Goal: Transaction & Acquisition: Purchase product/service

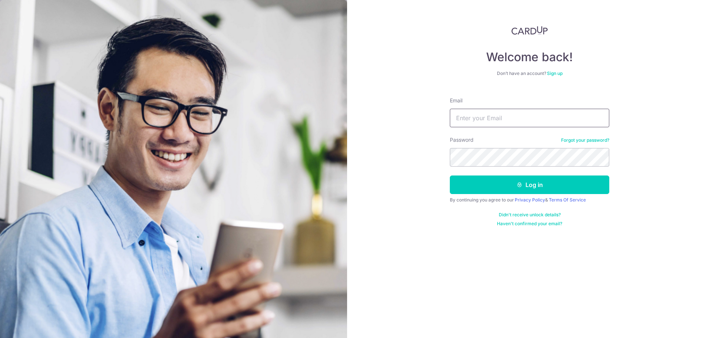
click at [489, 111] on input "Email" at bounding box center [529, 118] width 159 height 19
type input "leewenchun94@gmail.com"
click at [450, 175] on button "Log in" at bounding box center [529, 184] width 159 height 19
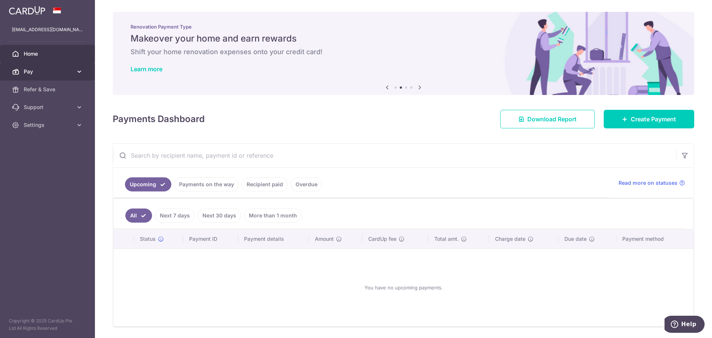
click at [43, 72] on span "Pay" at bounding box center [48, 71] width 49 height 7
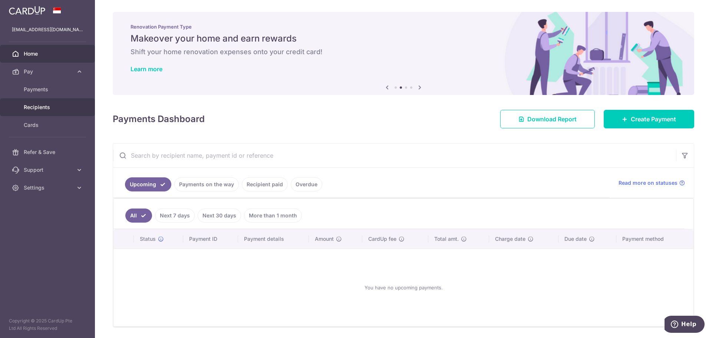
click at [38, 102] on link "Recipients" at bounding box center [47, 107] width 95 height 18
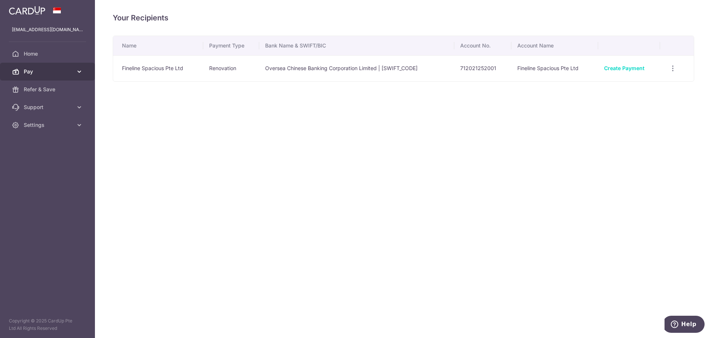
click at [59, 79] on link "Pay" at bounding box center [47, 72] width 95 height 18
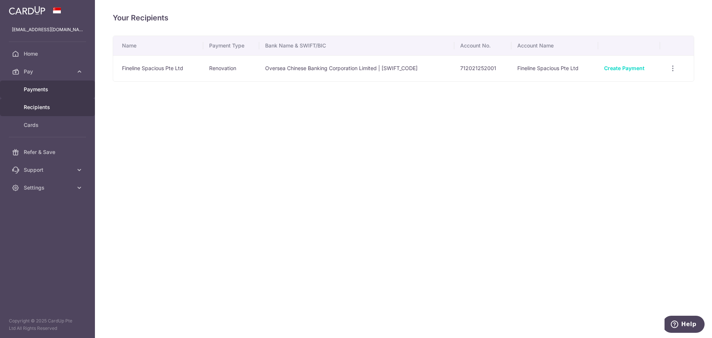
click at [55, 87] on span "Payments" at bounding box center [48, 89] width 49 height 7
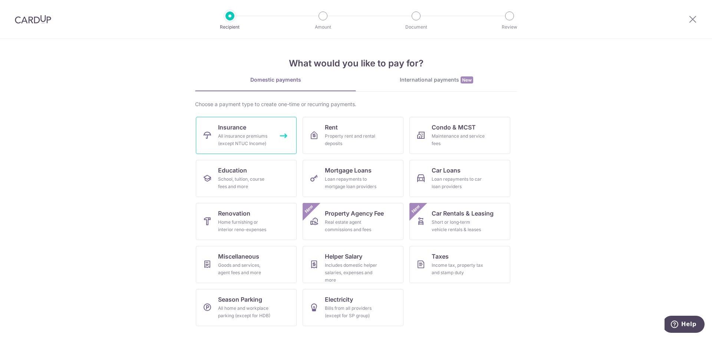
click at [255, 134] on div "All insurance premiums (except NTUC Income)" at bounding box center [244, 139] width 53 height 15
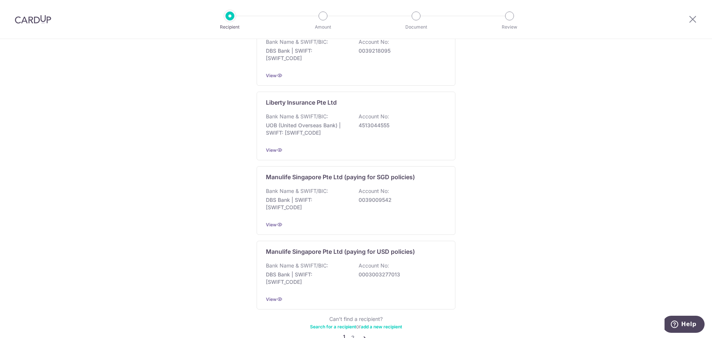
scroll to position [675, 0]
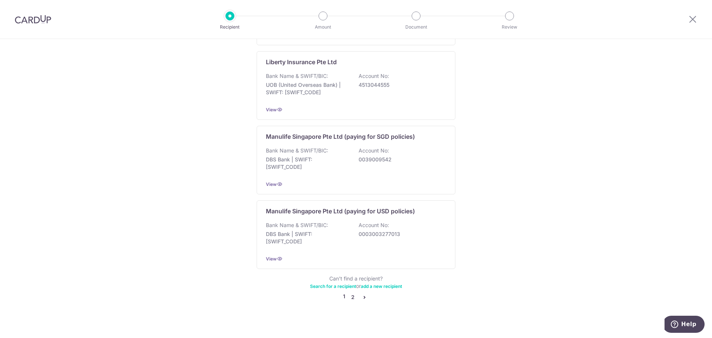
click at [350, 293] on link "2" at bounding box center [352, 297] width 9 height 9
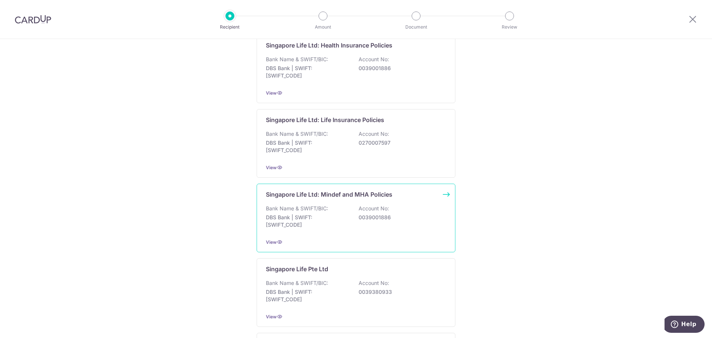
scroll to position [0, 0]
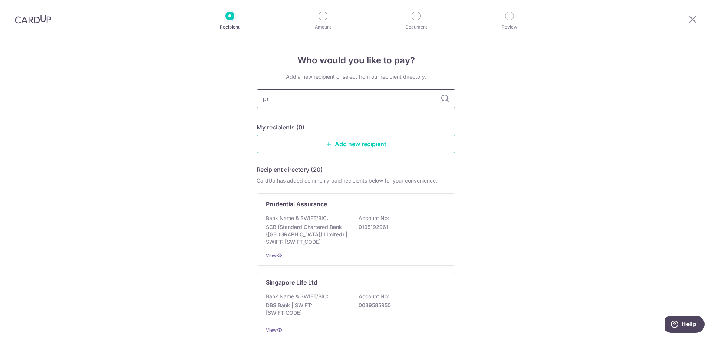
type input "pru"
type input "prud"
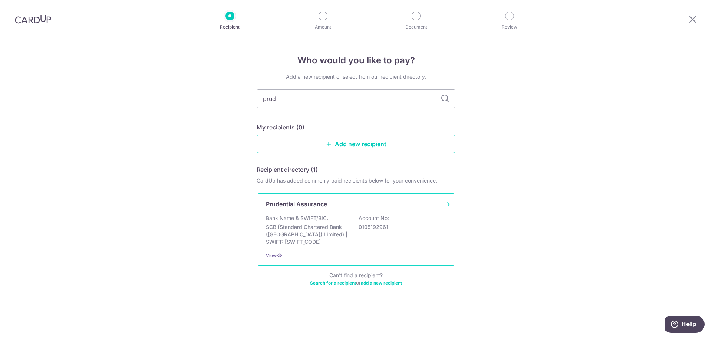
click at [339, 221] on div "Bank Name & SWIFT/BIC: SCB (Standard Chartered Bank (Singapore) Limited) | SWIF…" at bounding box center [356, 229] width 180 height 31
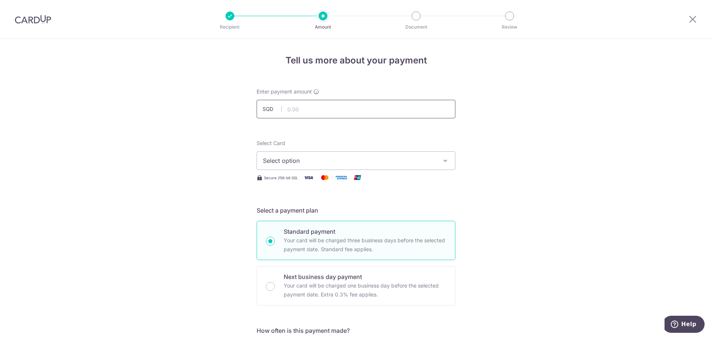
click at [379, 107] on input "text" at bounding box center [356, 109] width 199 height 19
click at [386, 163] on span "Select option" at bounding box center [349, 160] width 173 height 9
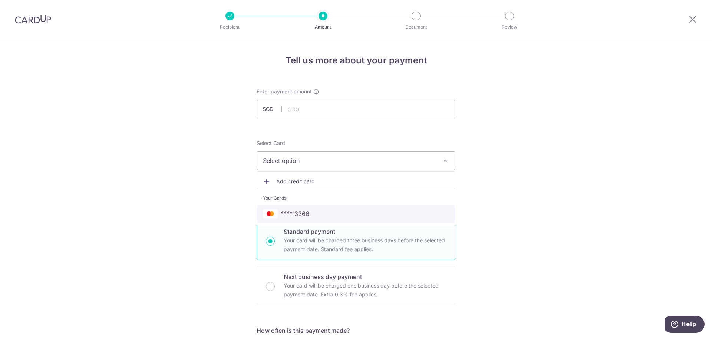
click at [301, 216] on span "**** 3366" at bounding box center [295, 213] width 29 height 9
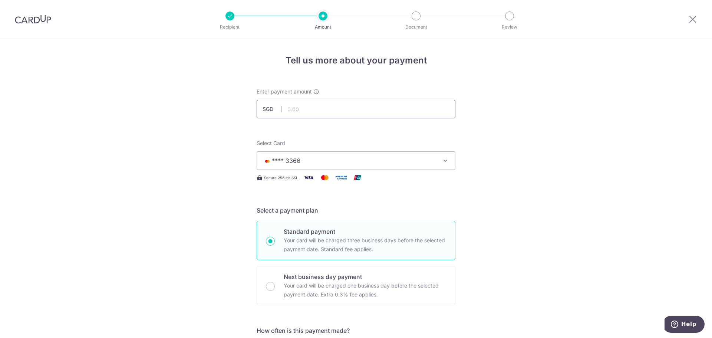
click at [362, 106] on input "text" at bounding box center [356, 109] width 199 height 19
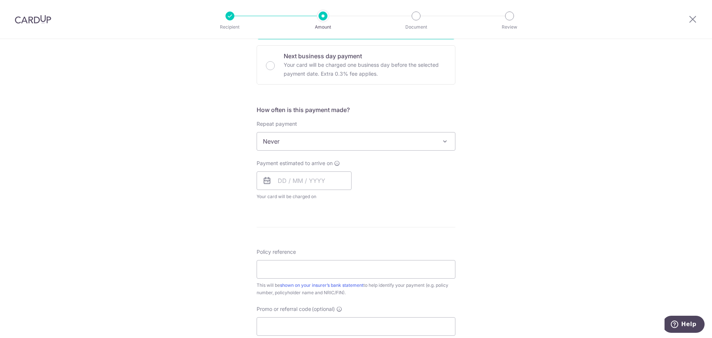
scroll to position [221, 0]
click at [276, 181] on input "text" at bounding box center [304, 180] width 95 height 19
type input "2,522.40"
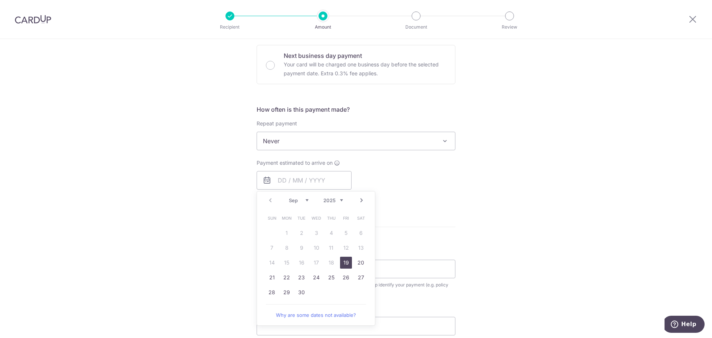
click at [341, 262] on link "19" at bounding box center [346, 263] width 12 height 12
type input "19/09/2025"
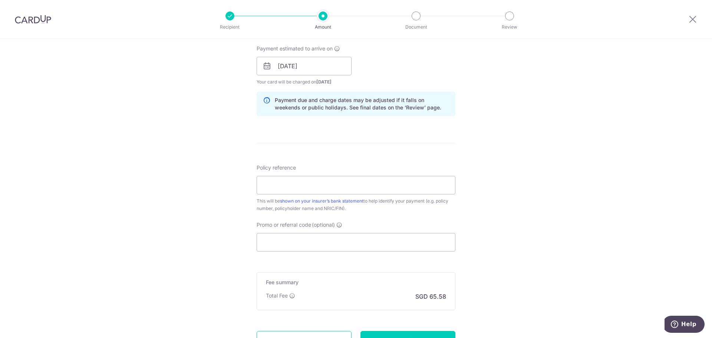
scroll to position [336, 0]
click at [363, 181] on input "Policy reference" at bounding box center [356, 184] width 199 height 19
click at [275, 185] on input "79273959" at bounding box center [356, 184] width 199 height 19
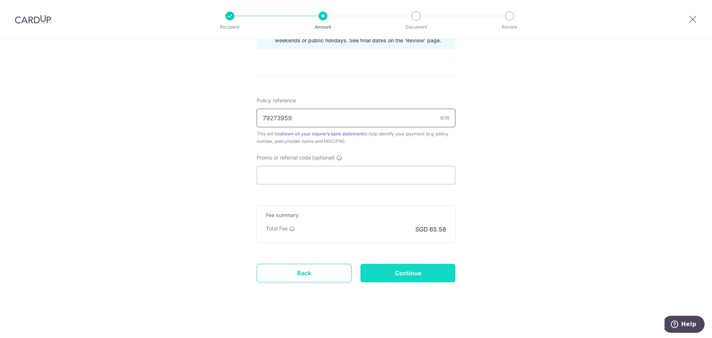
type input "79273959"
click at [403, 270] on input "Continue" at bounding box center [407, 273] width 95 height 19
type input "Create Schedule"
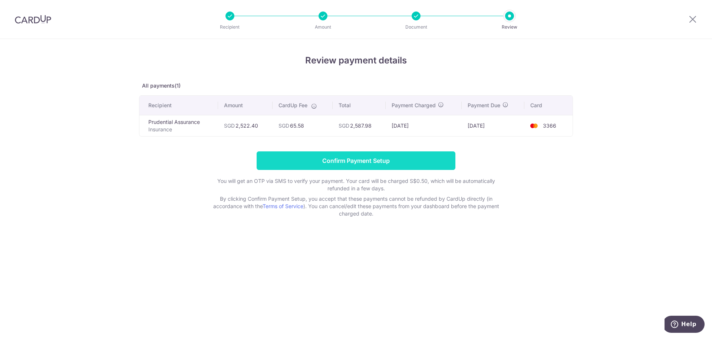
click at [385, 161] on input "Confirm Payment Setup" at bounding box center [356, 160] width 199 height 19
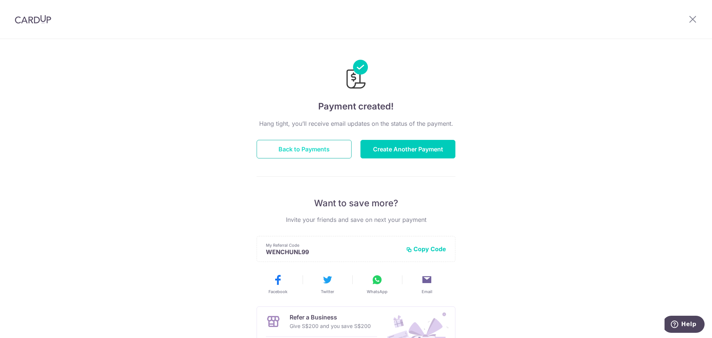
click at [323, 152] on button "Back to Payments" at bounding box center [304, 149] width 95 height 19
